Goal: Information Seeking & Learning: Learn about a topic

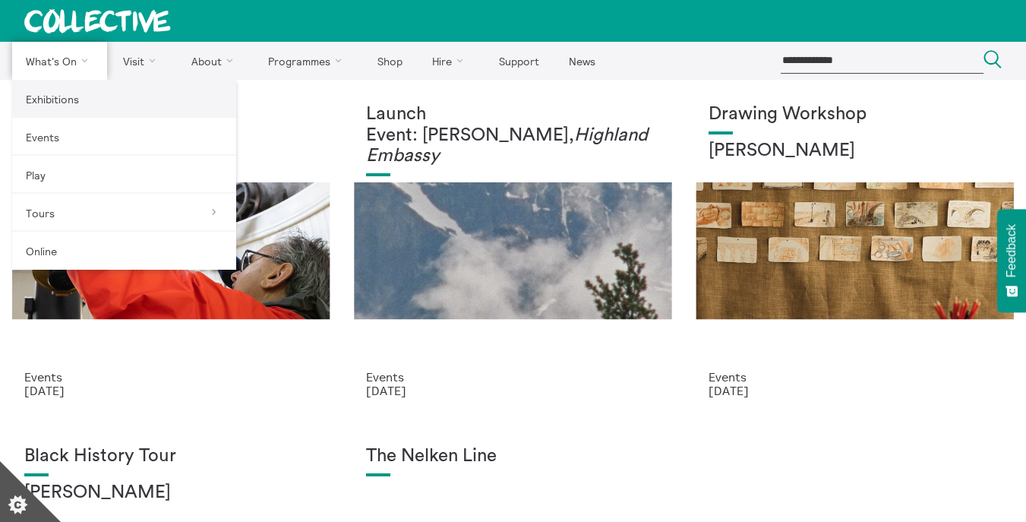
click at [54, 96] on link "Exhibitions" at bounding box center [124, 99] width 224 height 38
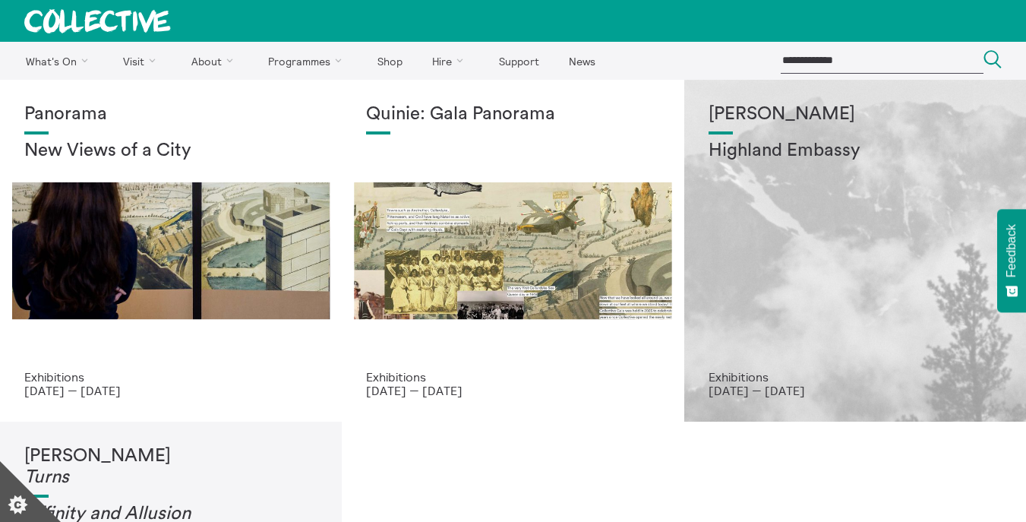
click at [749, 198] on div "Shen Xin Highland Embassy" at bounding box center [854, 237] width 293 height 266
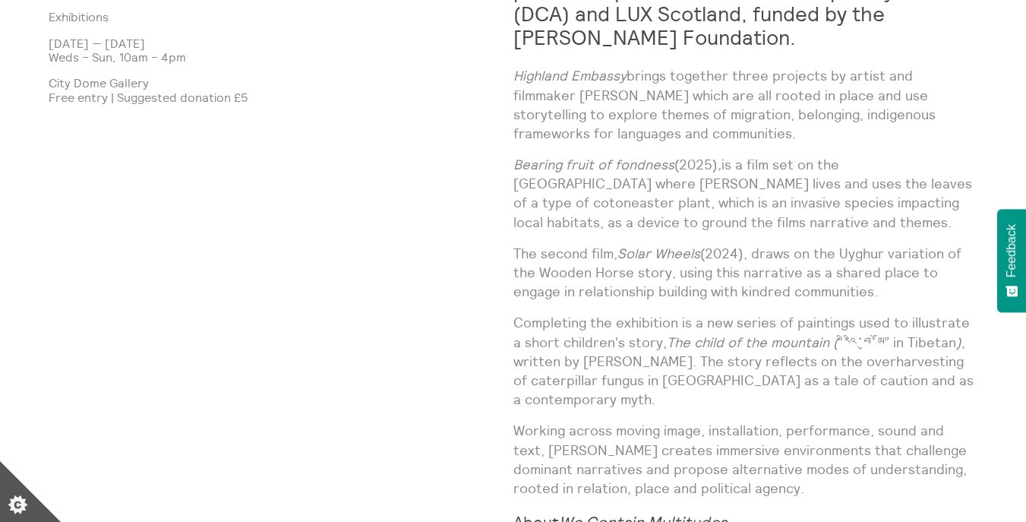
scroll to position [1002, 0]
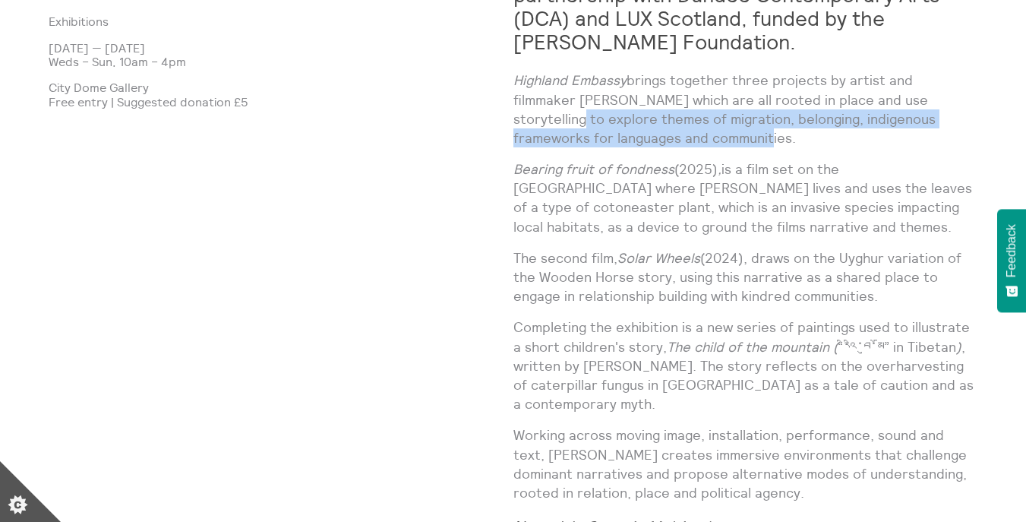
drag, startPoint x: 903, startPoint y: 74, endPoint x: 630, endPoint y: 117, distance: 275.9
click at [630, 117] on p "Highland Embassy brings together three projects by artist and filmmaker Shen Xi…" at bounding box center [745, 109] width 465 height 77
copy p "explore themes of migration, belonging, indigenous frameworks for languages and…"
